Goal: Task Accomplishment & Management: Use online tool/utility

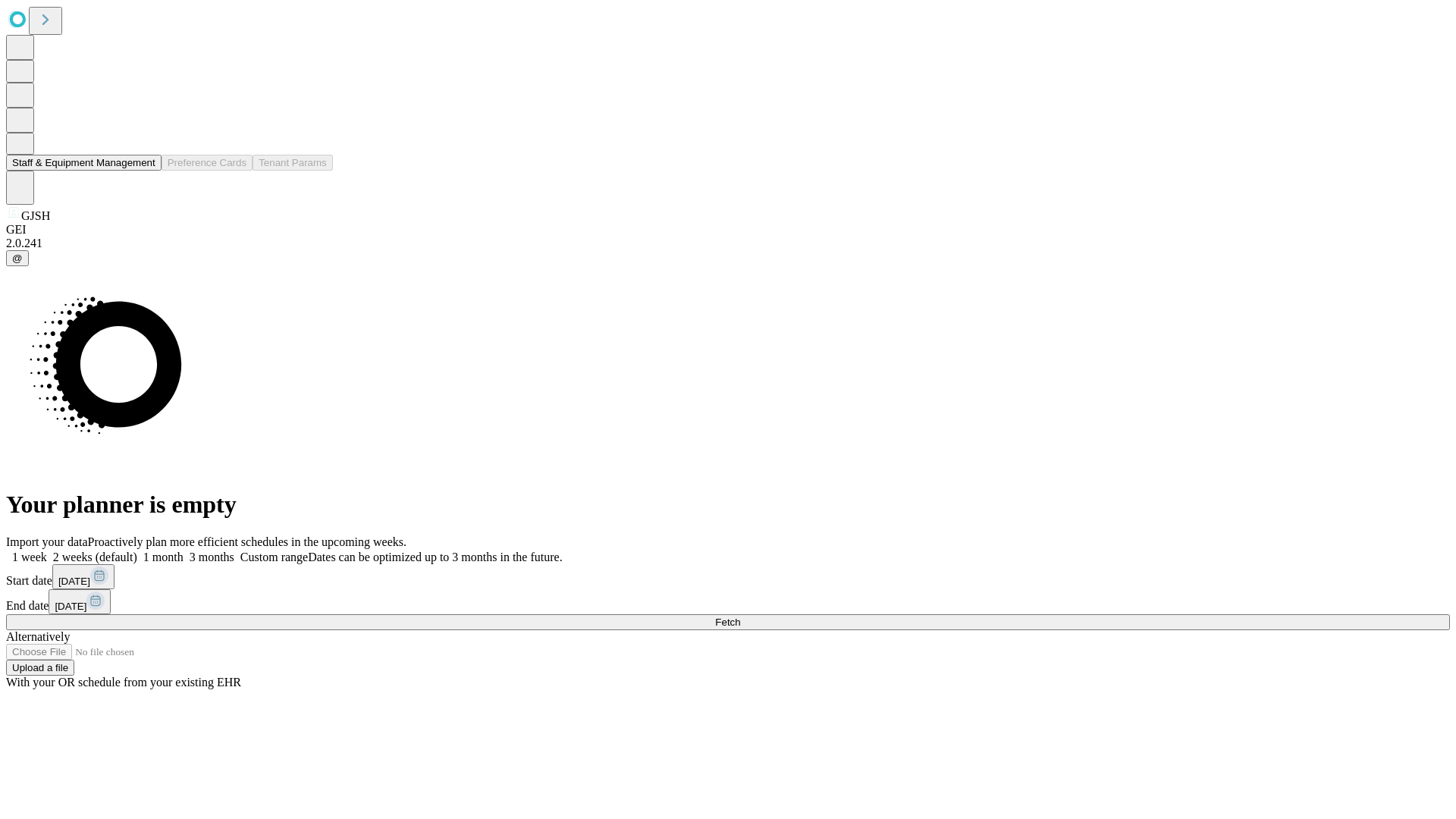
click at [142, 171] on button "Staff & Equipment Management" at bounding box center [83, 162] width 156 height 16
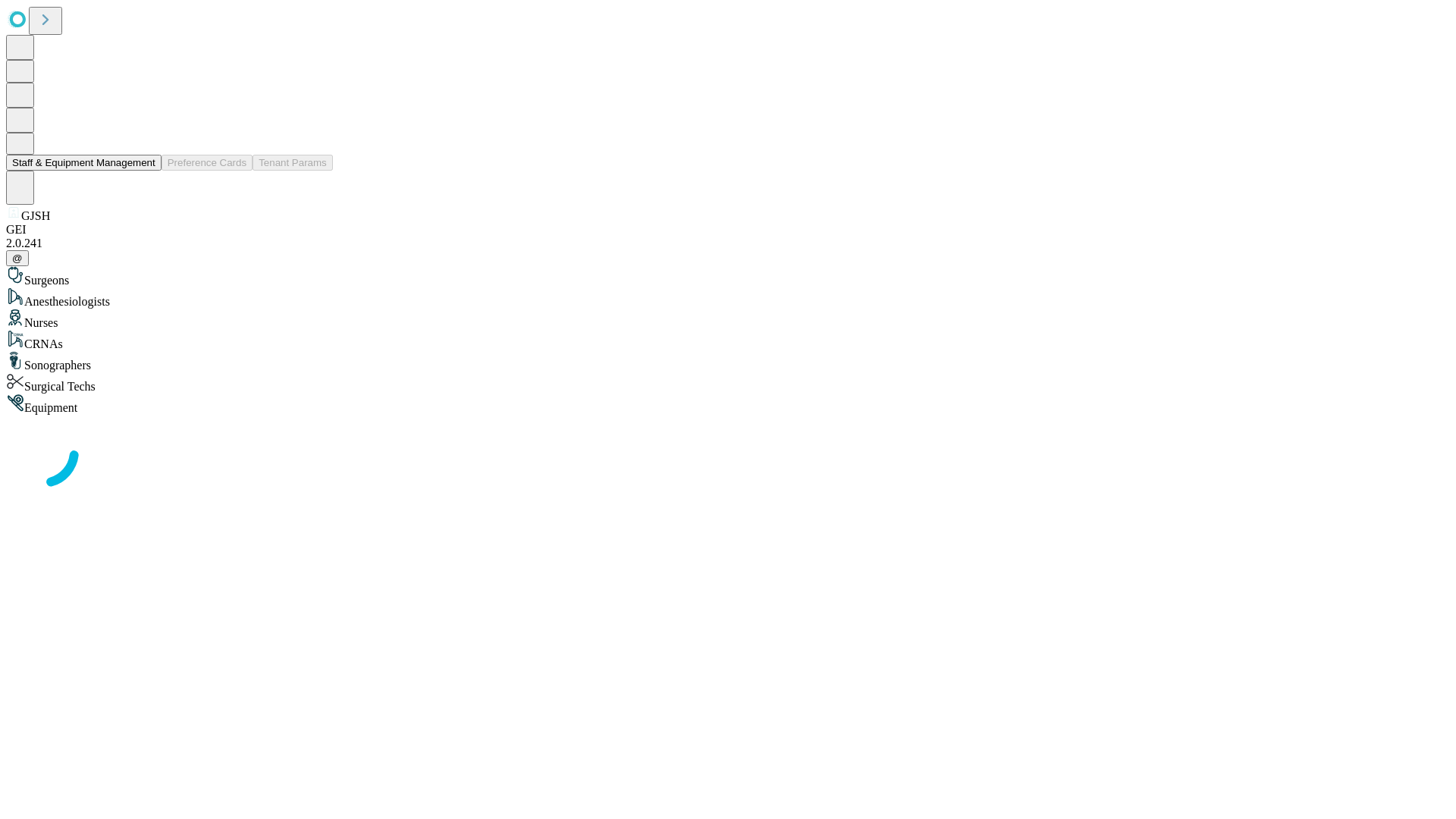
click at [142, 171] on button "Staff & Equipment Management" at bounding box center [83, 162] width 156 height 16
